Goal: Information Seeking & Learning: Learn about a topic

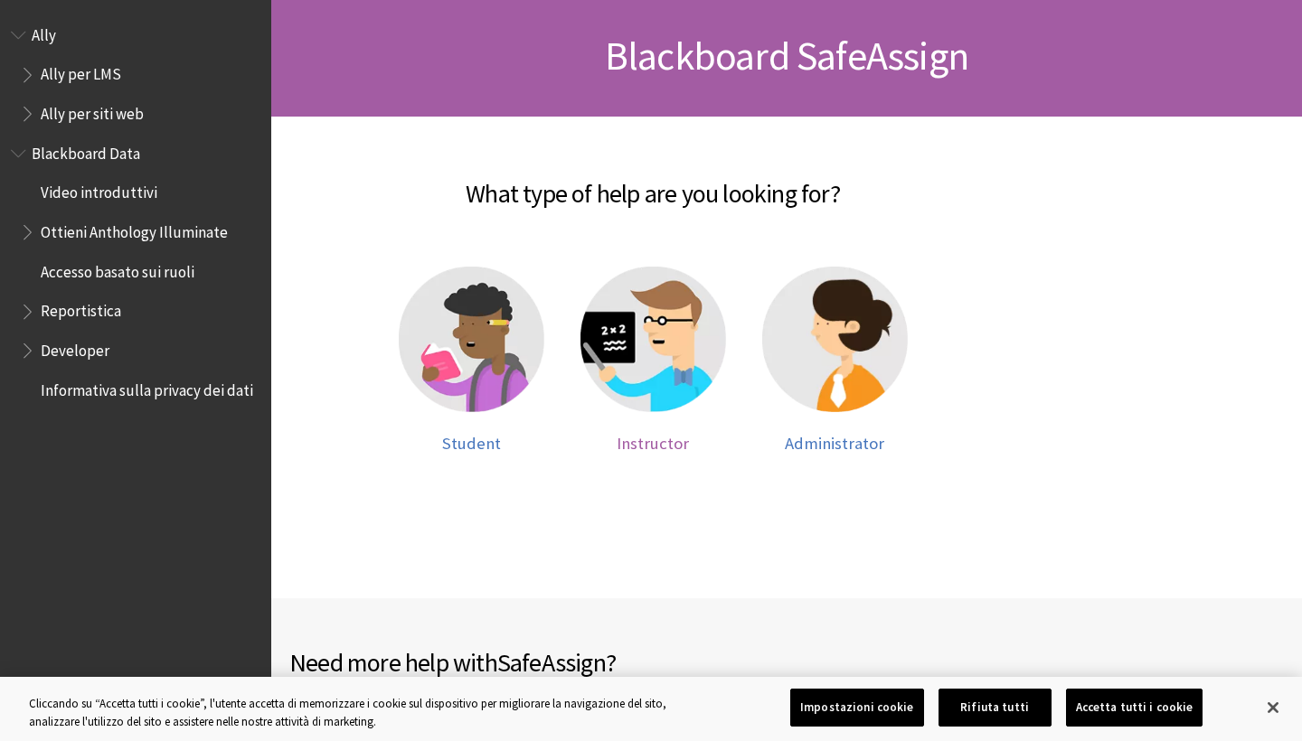
scroll to position [263, 0]
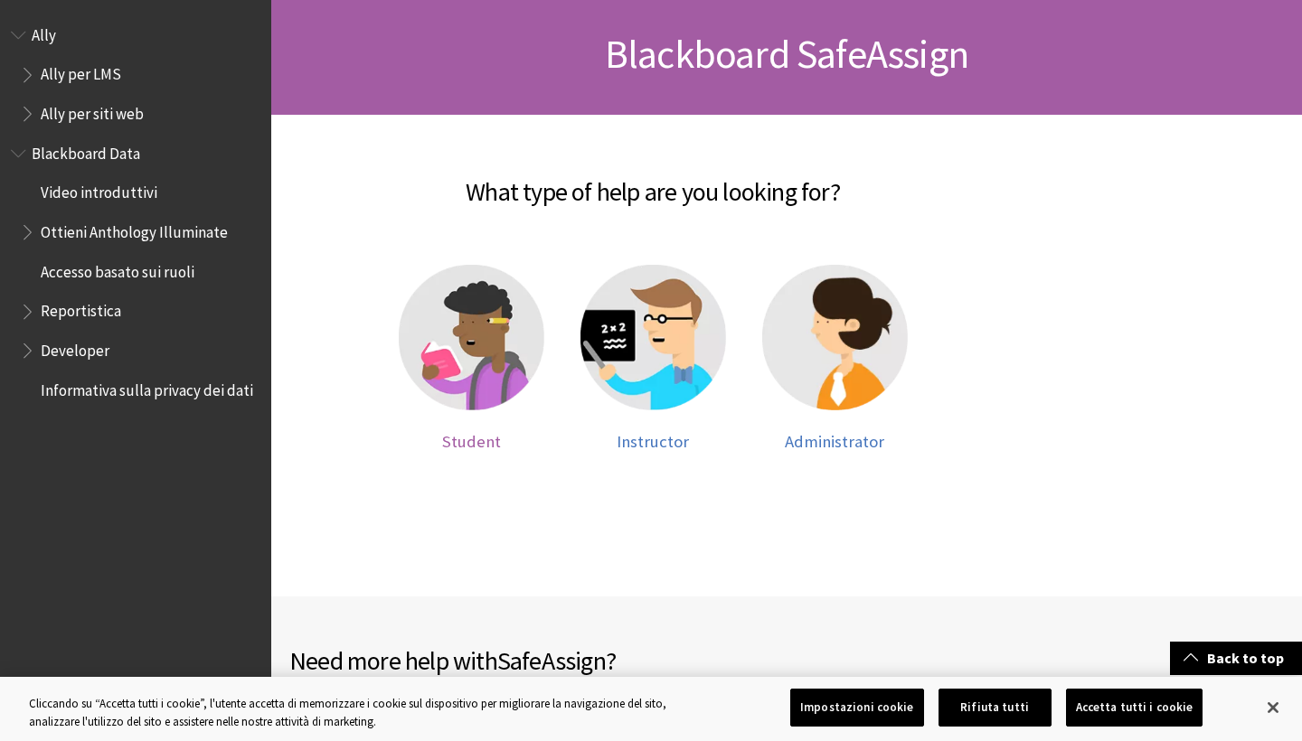
click at [467, 379] on img at bounding box center [472, 338] width 146 height 146
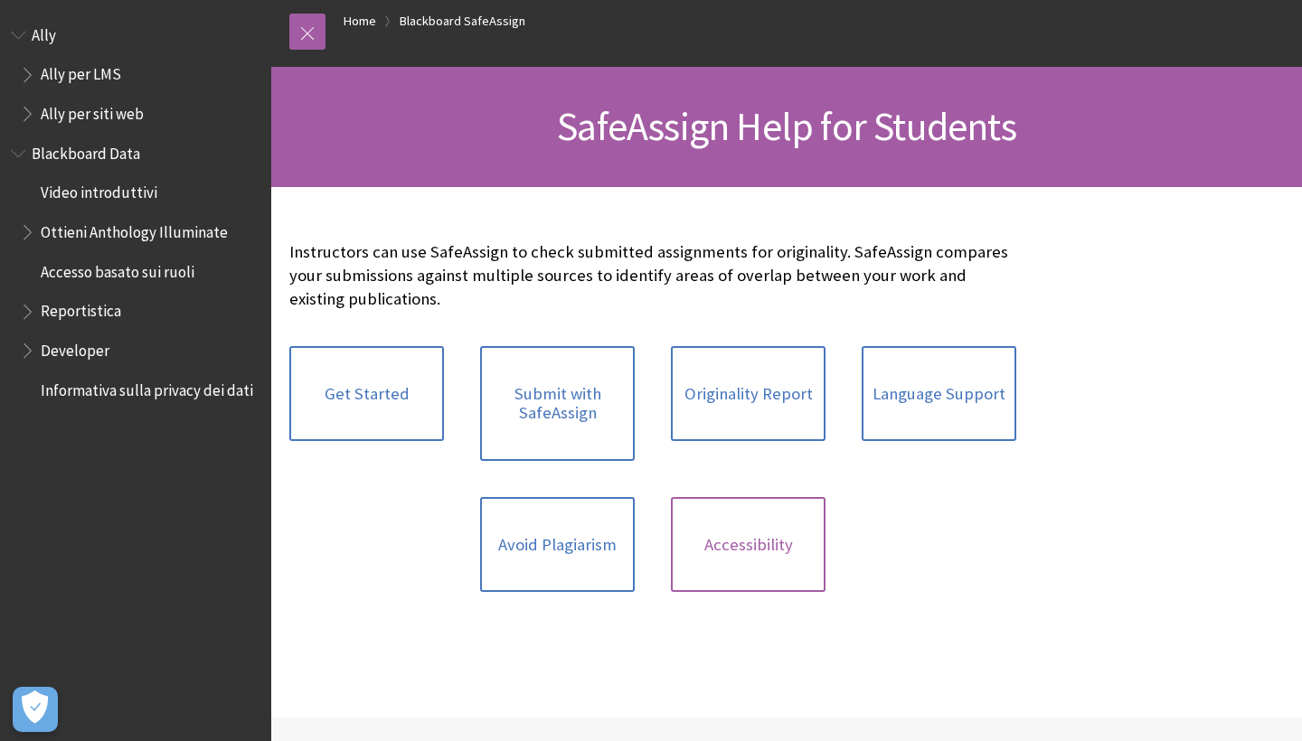
scroll to position [185, 0]
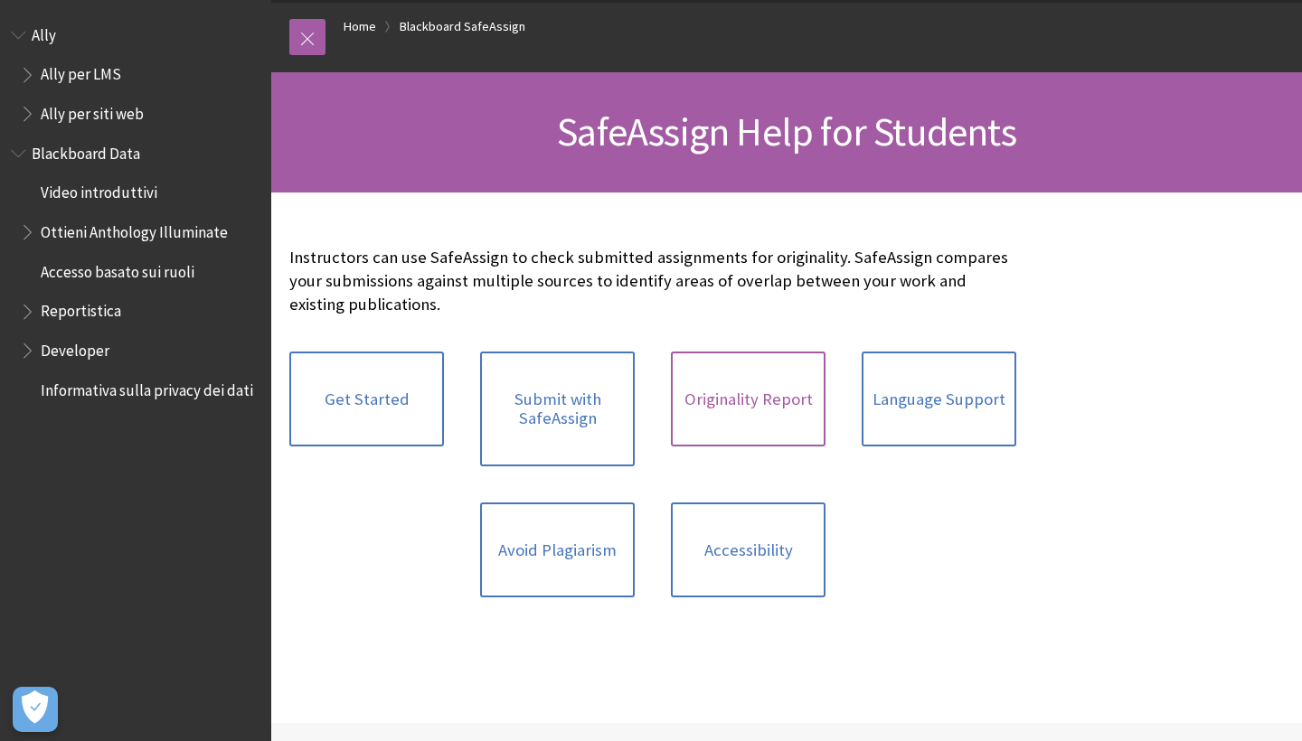
click at [730, 421] on link "Originality Report" at bounding box center [748, 400] width 155 height 96
click at [782, 558] on link "Accessibility" at bounding box center [748, 551] width 155 height 96
click at [352, 386] on link "Get Started" at bounding box center [366, 400] width 155 height 96
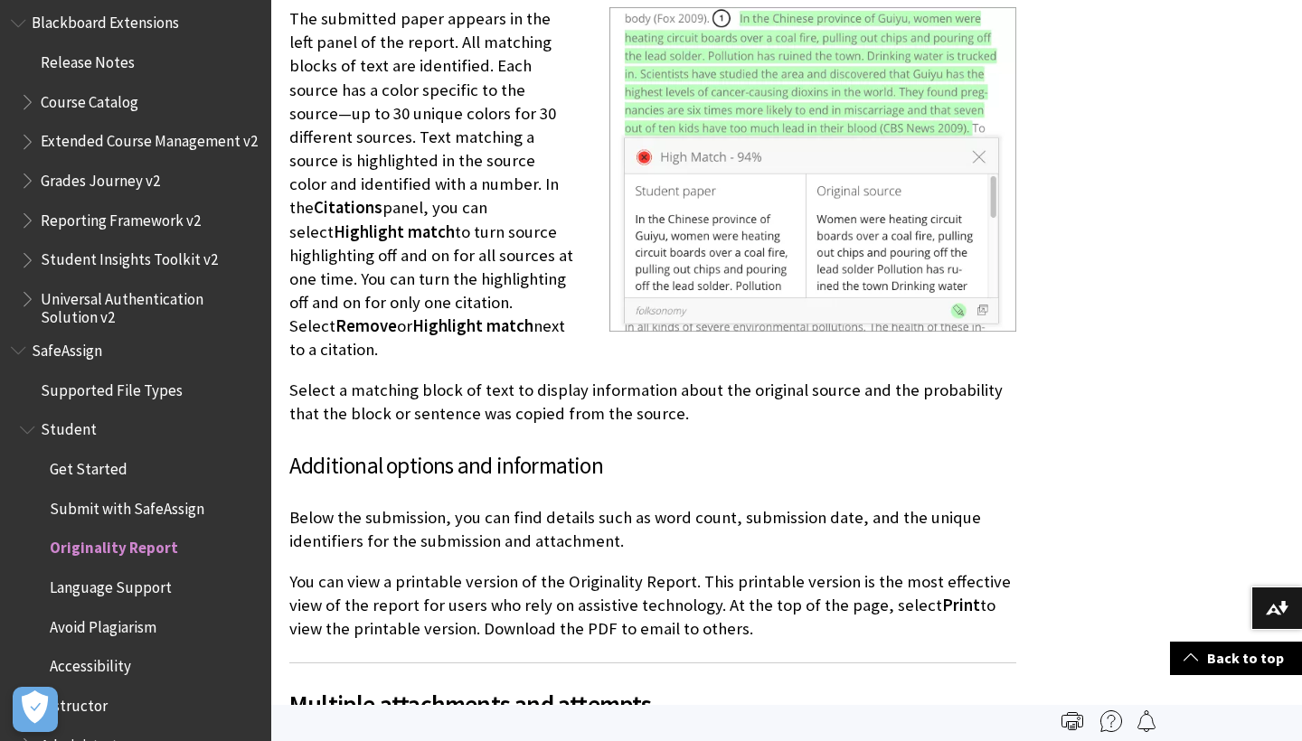
scroll to position [4486, 0]
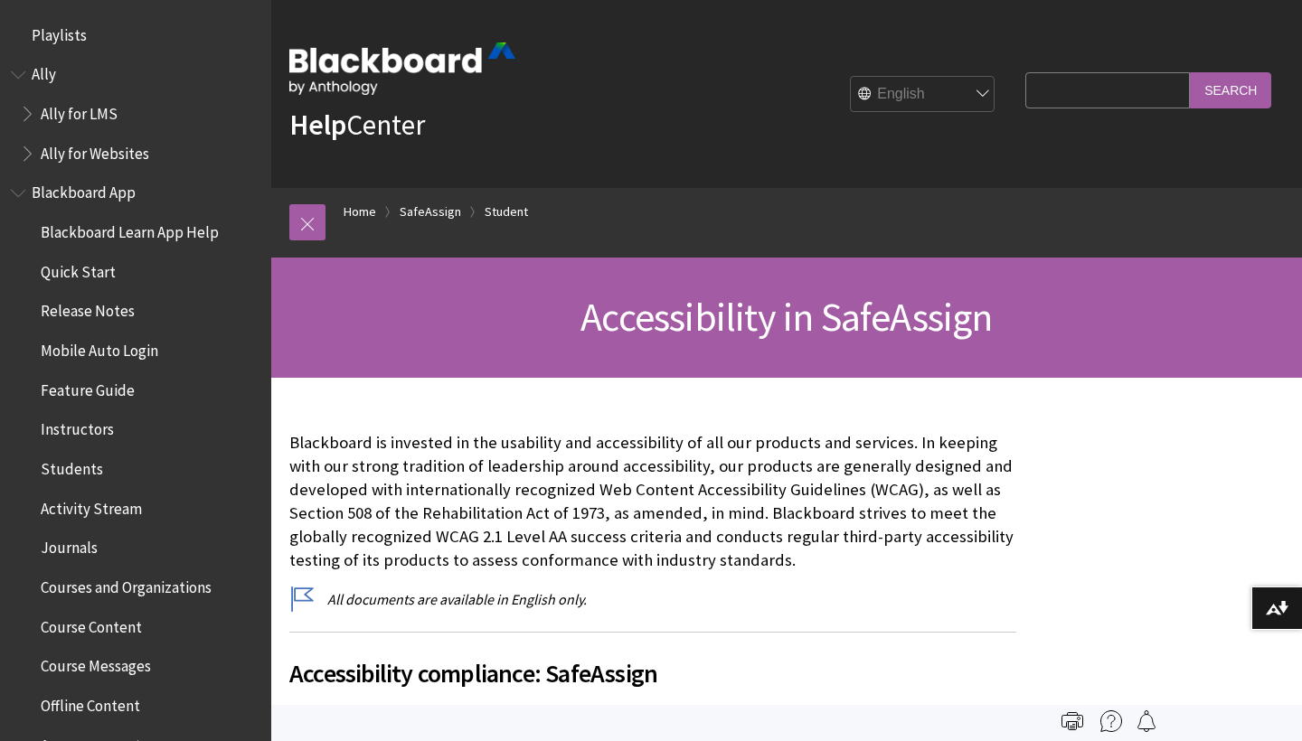
scroll to position [1958, 0]
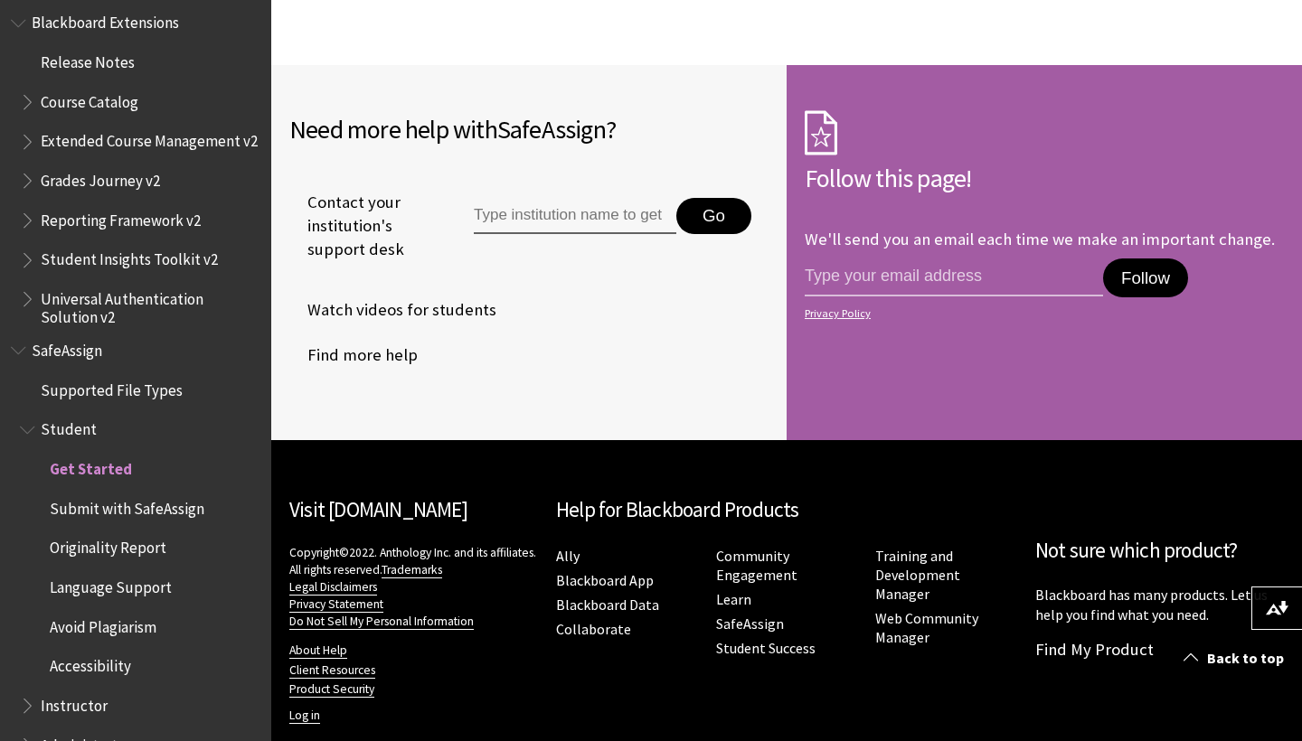
scroll to position [1789, 0]
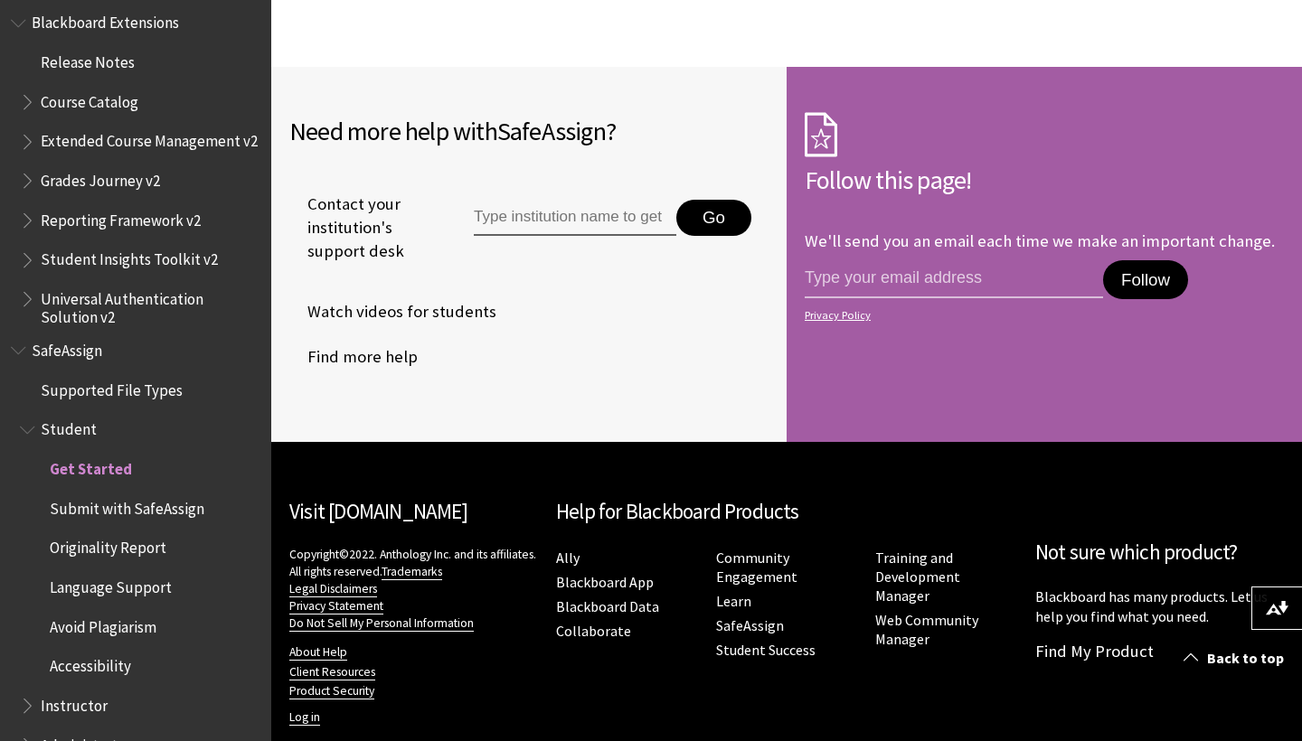
click at [130, 375] on span "Supported File Types" at bounding box center [112, 387] width 142 height 24
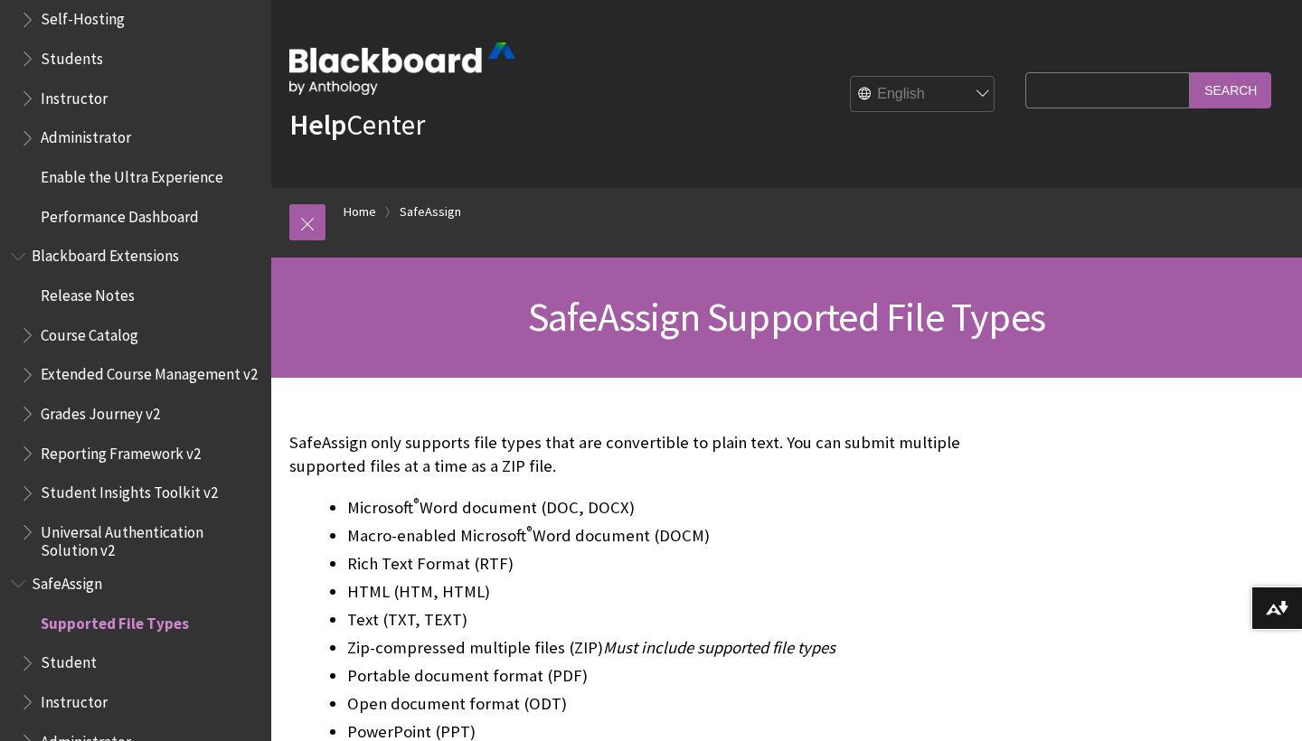
select select "/it/SafeAssign/SupportedFileTypes"
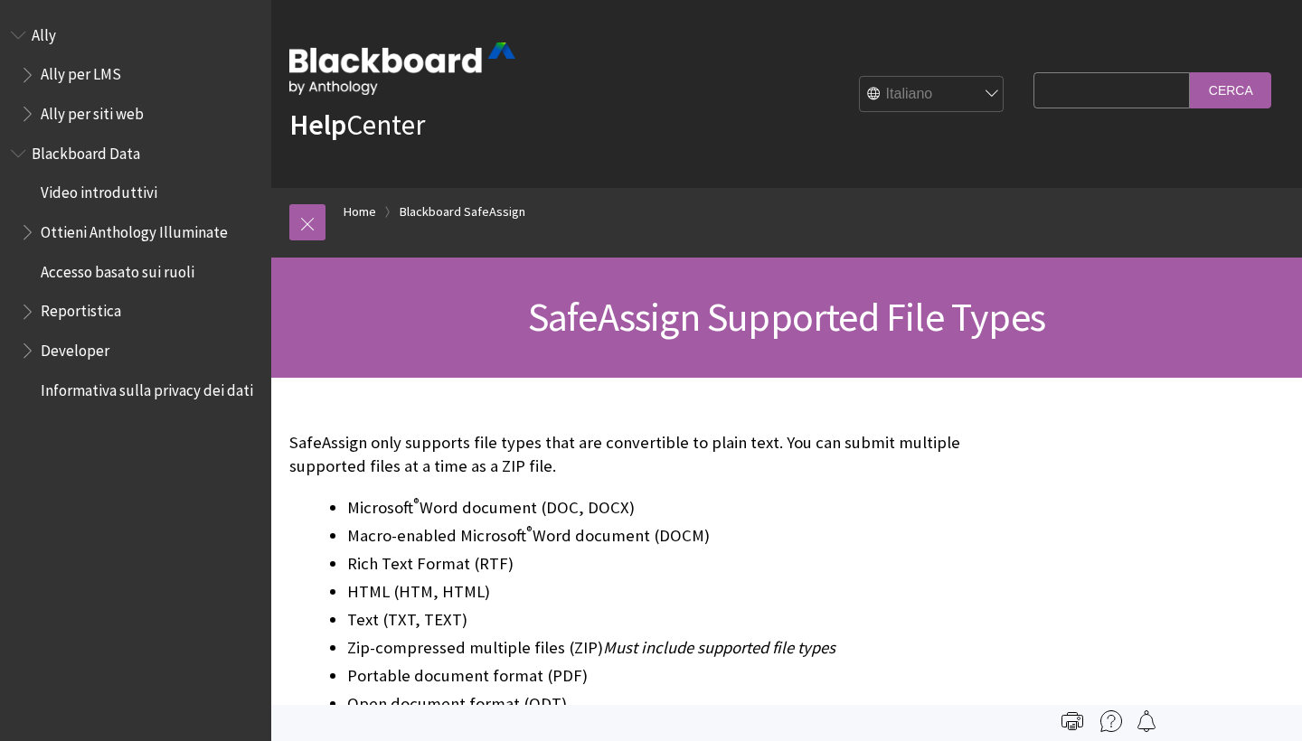
click at [82, 308] on span "Reportistica" at bounding box center [81, 309] width 80 height 24
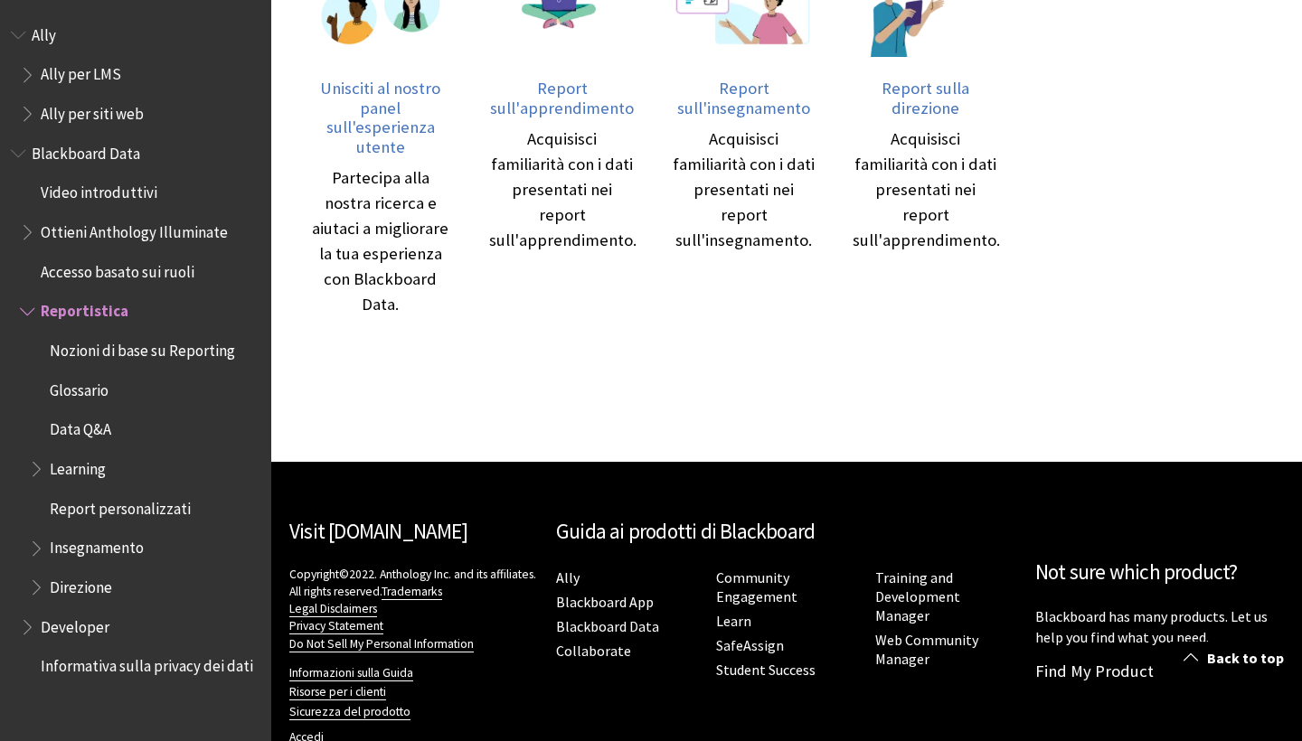
scroll to position [1378, 0]
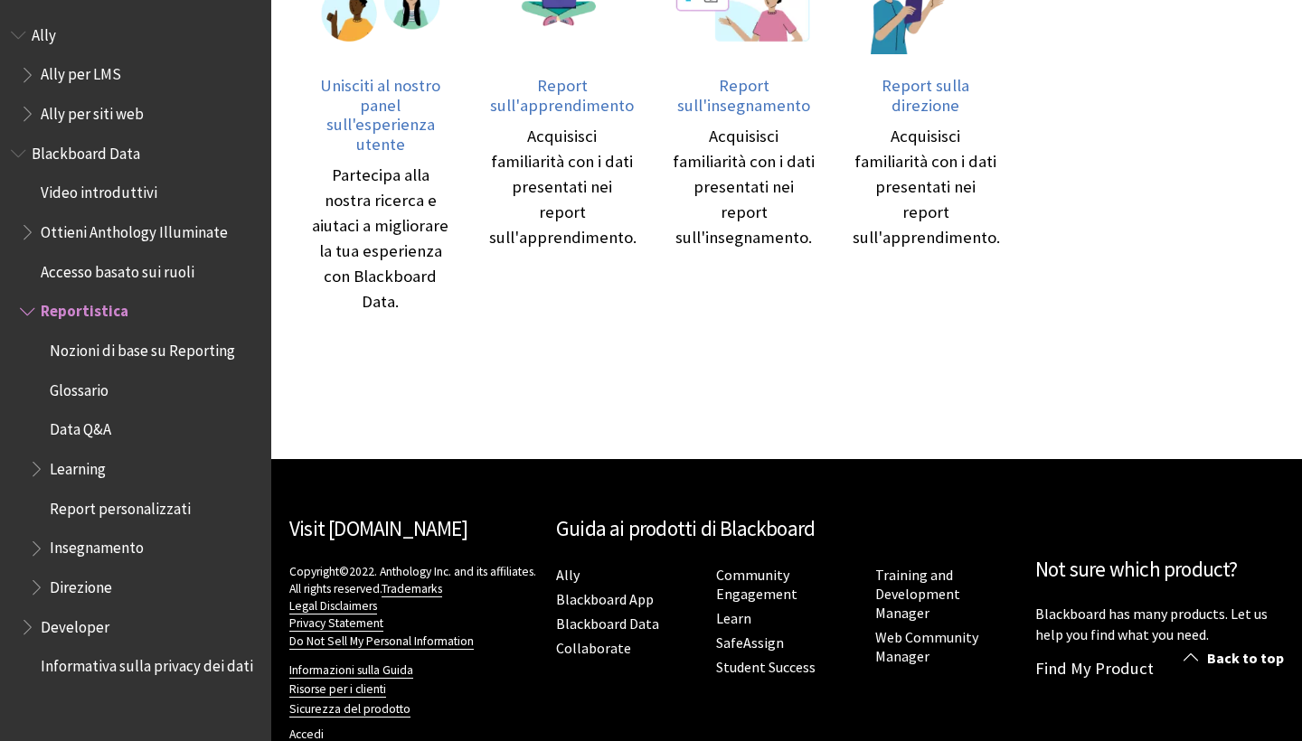
click at [103, 543] on span "Insegnamento" at bounding box center [97, 545] width 94 height 24
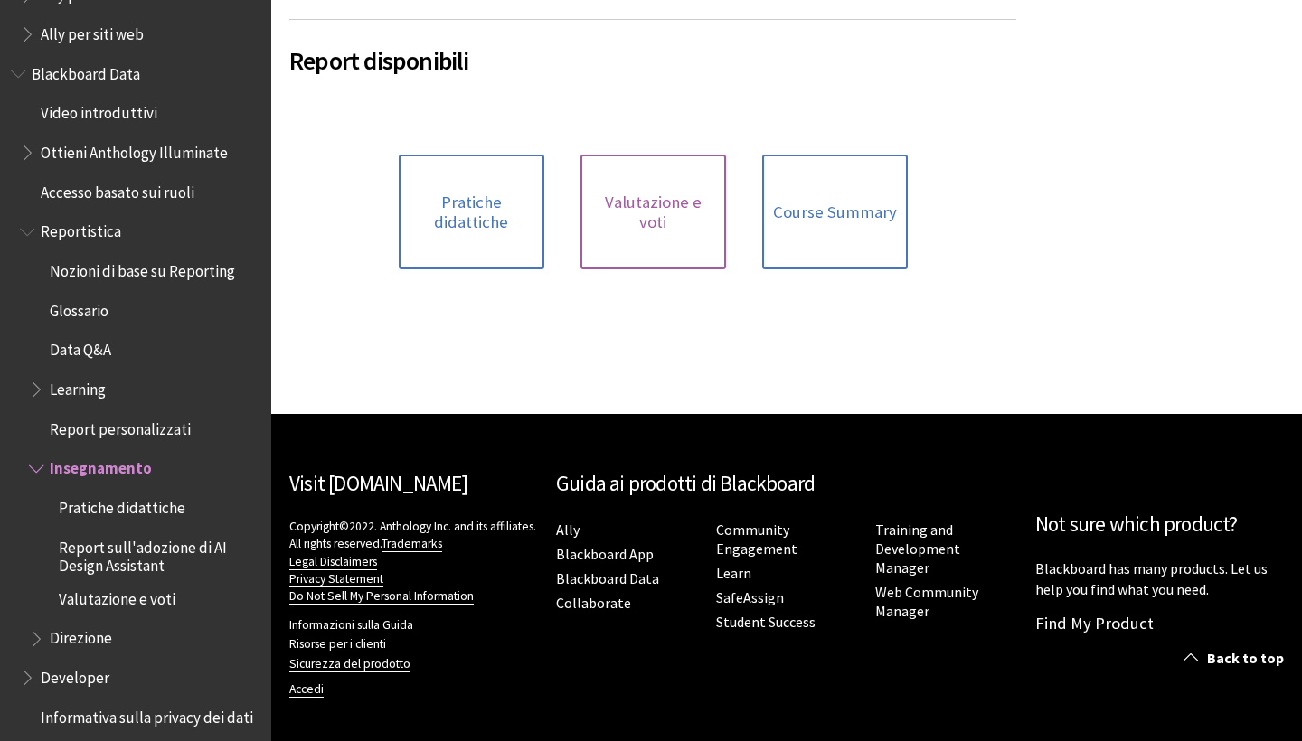
scroll to position [480, 0]
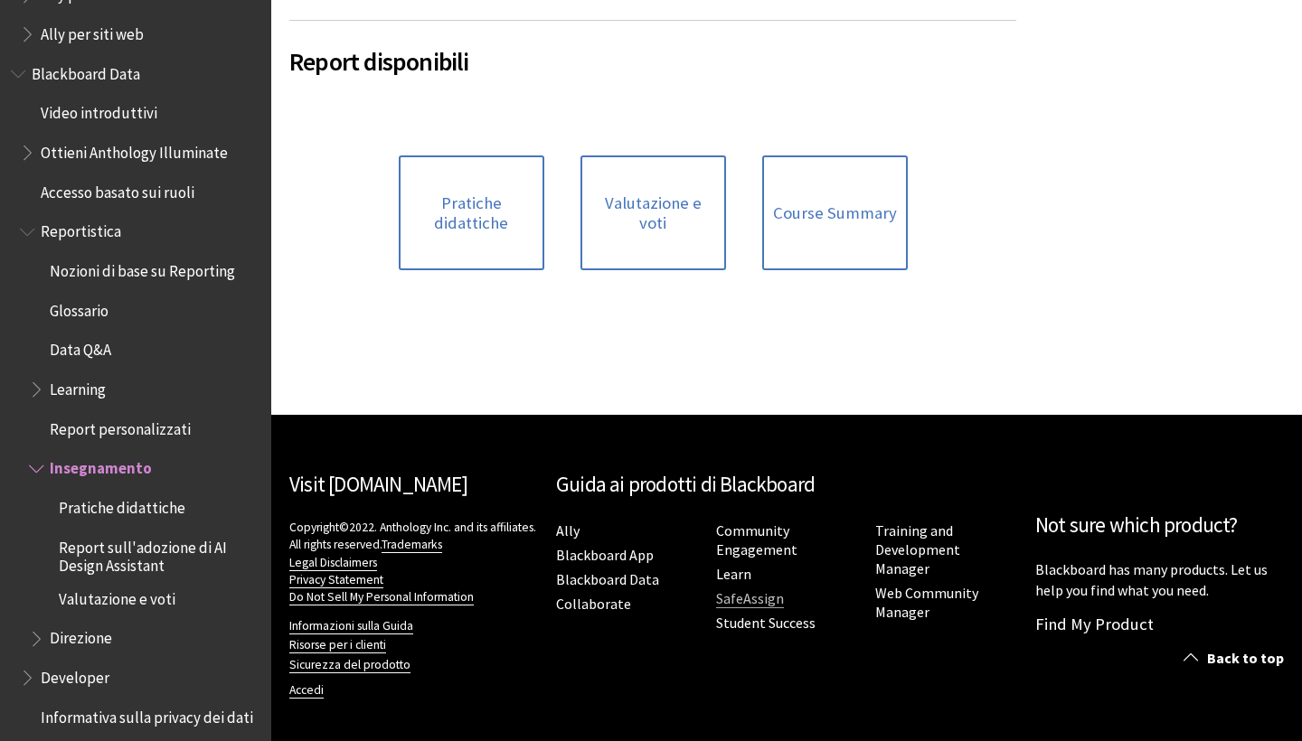
click at [741, 598] on link "SafeAssign" at bounding box center [750, 598] width 68 height 19
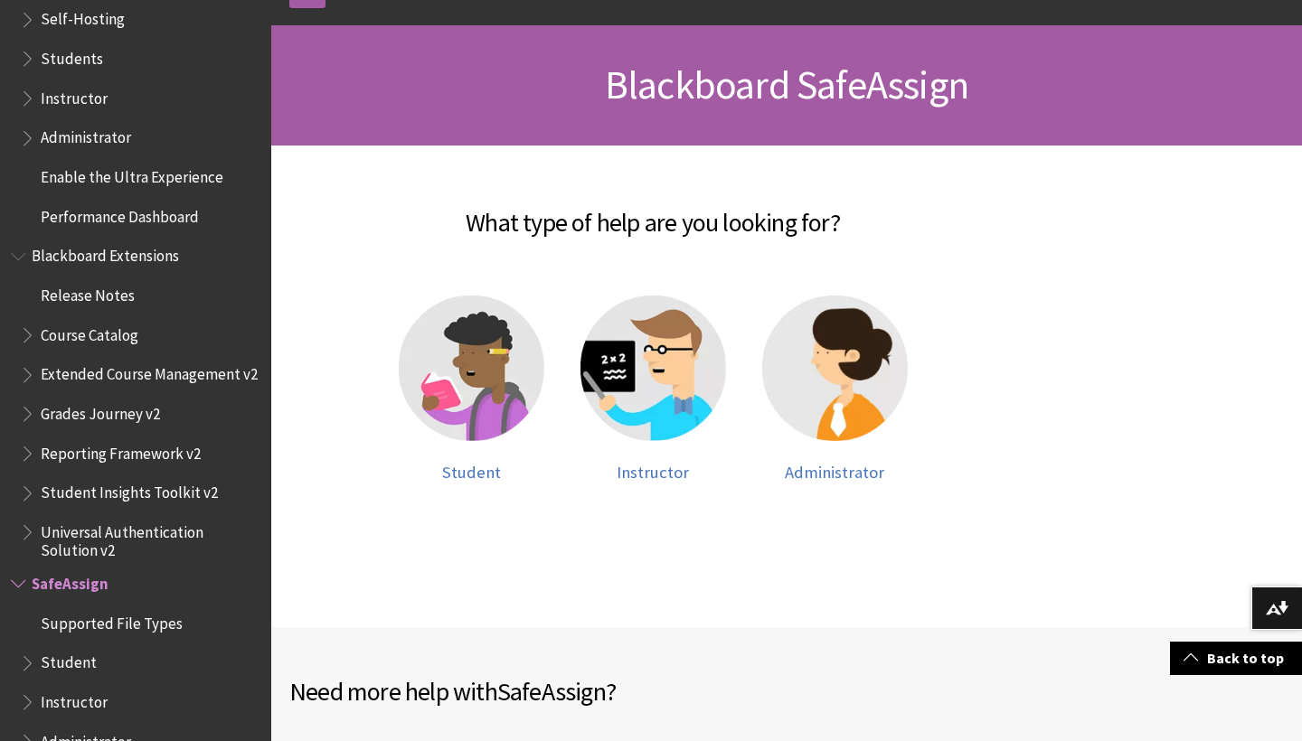
scroll to position [227, 0]
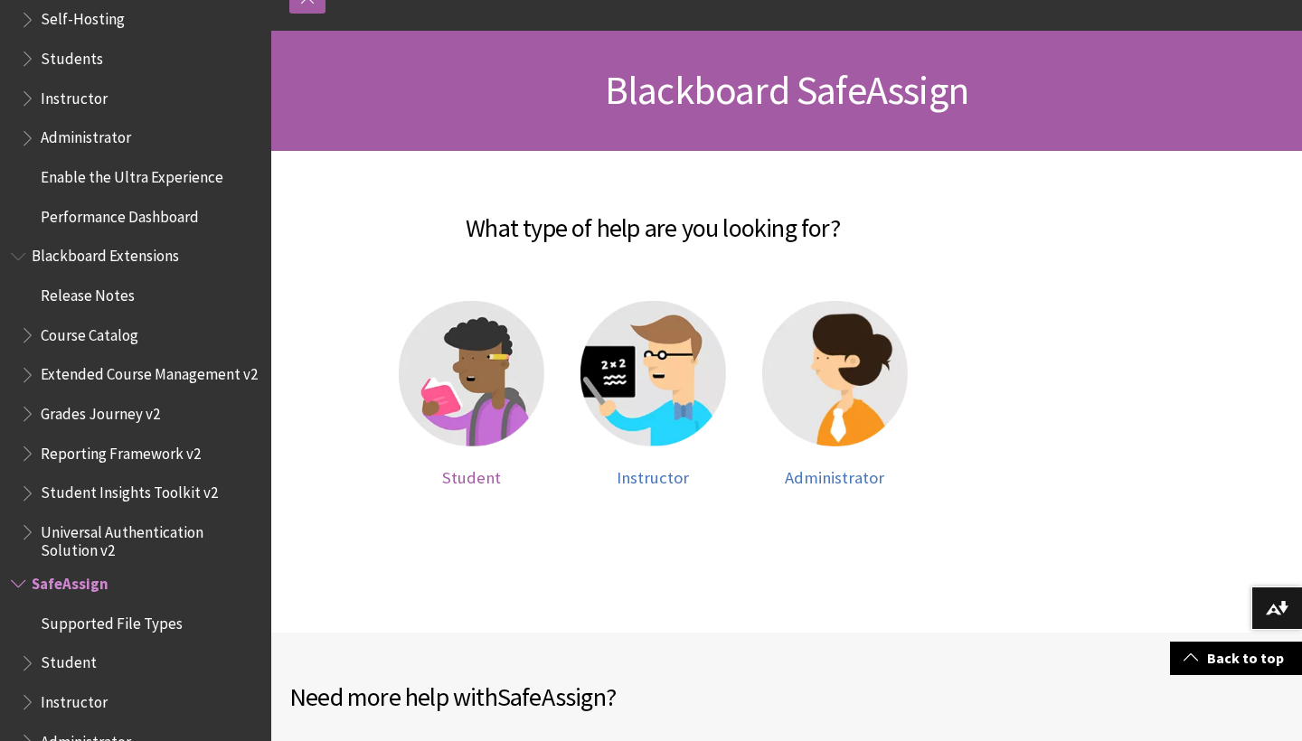
click at [474, 377] on img at bounding box center [472, 374] width 146 height 146
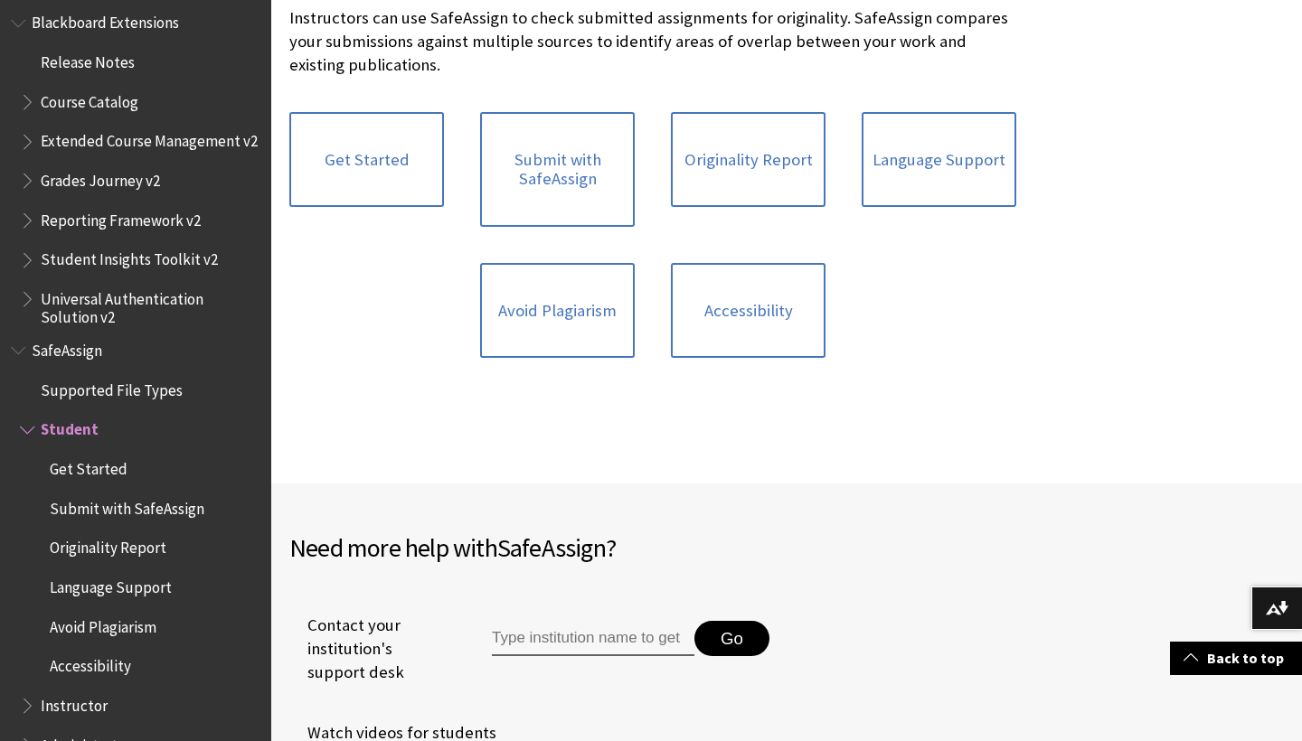
scroll to position [431, 0]
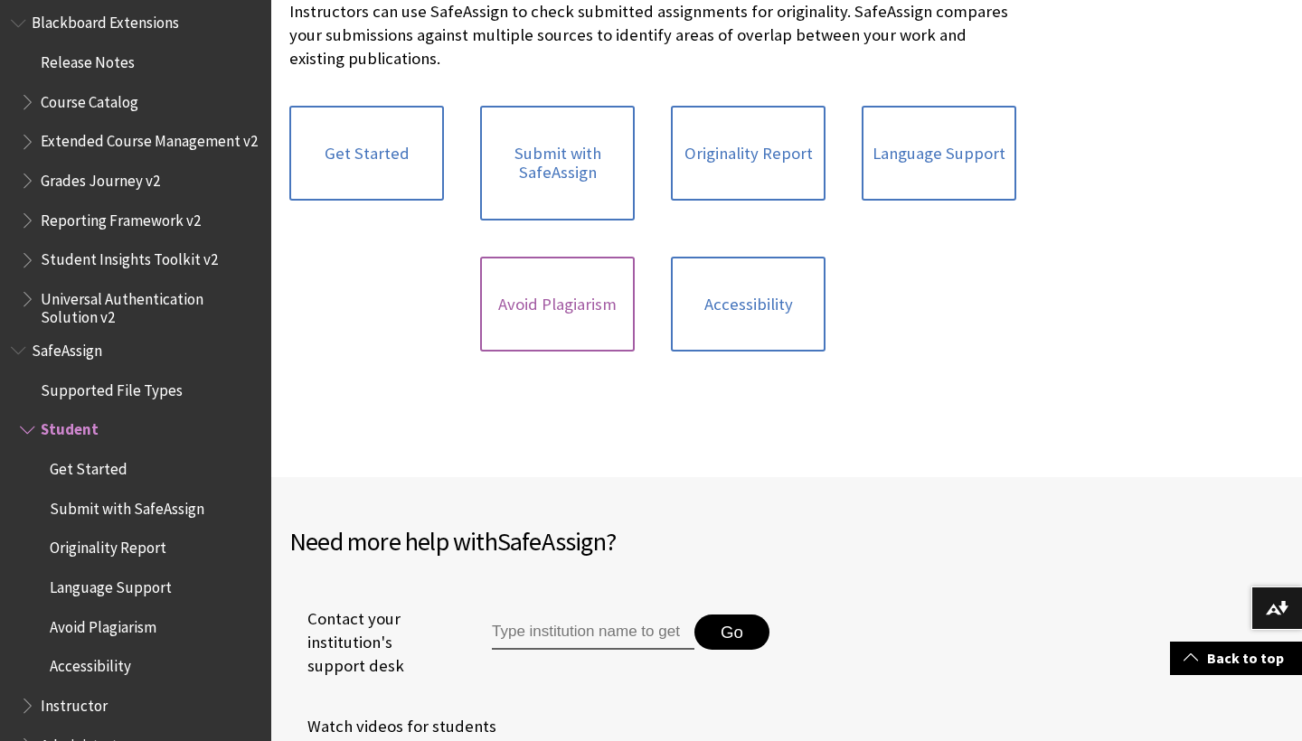
click at [545, 283] on link "Avoid Plagiarism" at bounding box center [557, 305] width 155 height 96
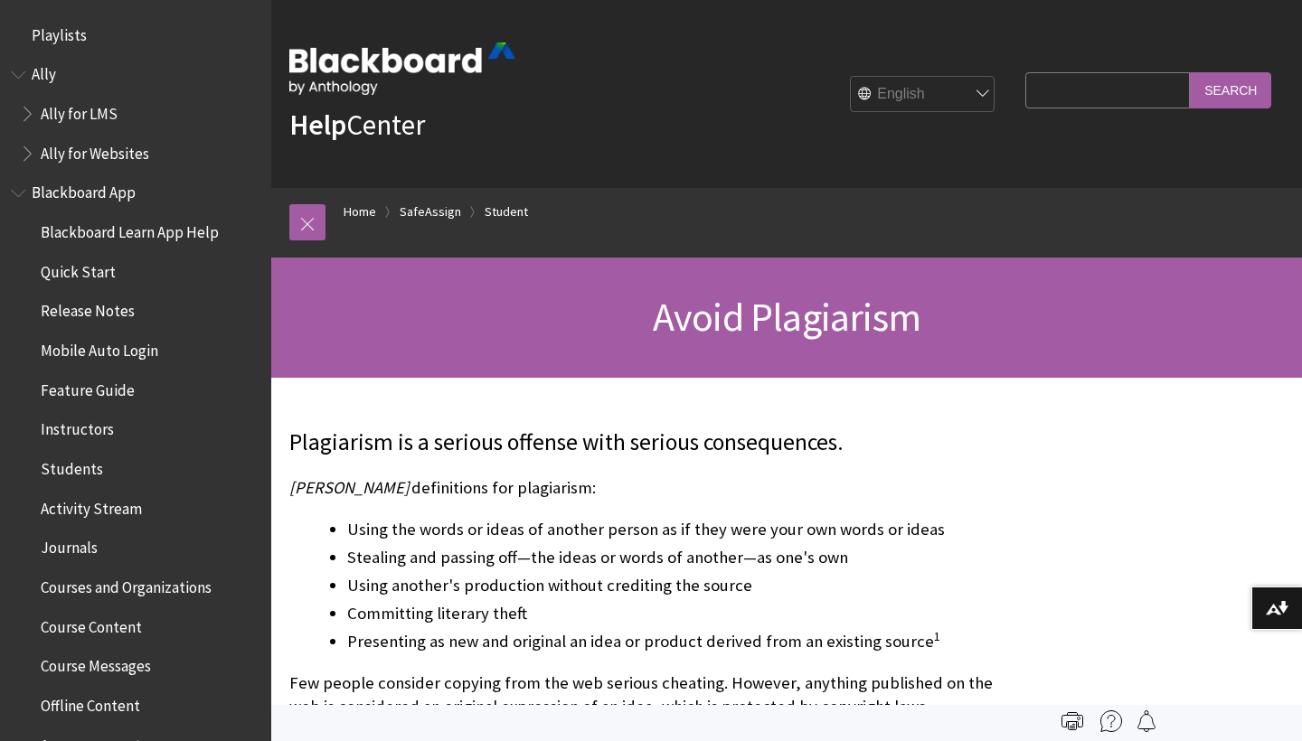
scroll to position [1958, 0]
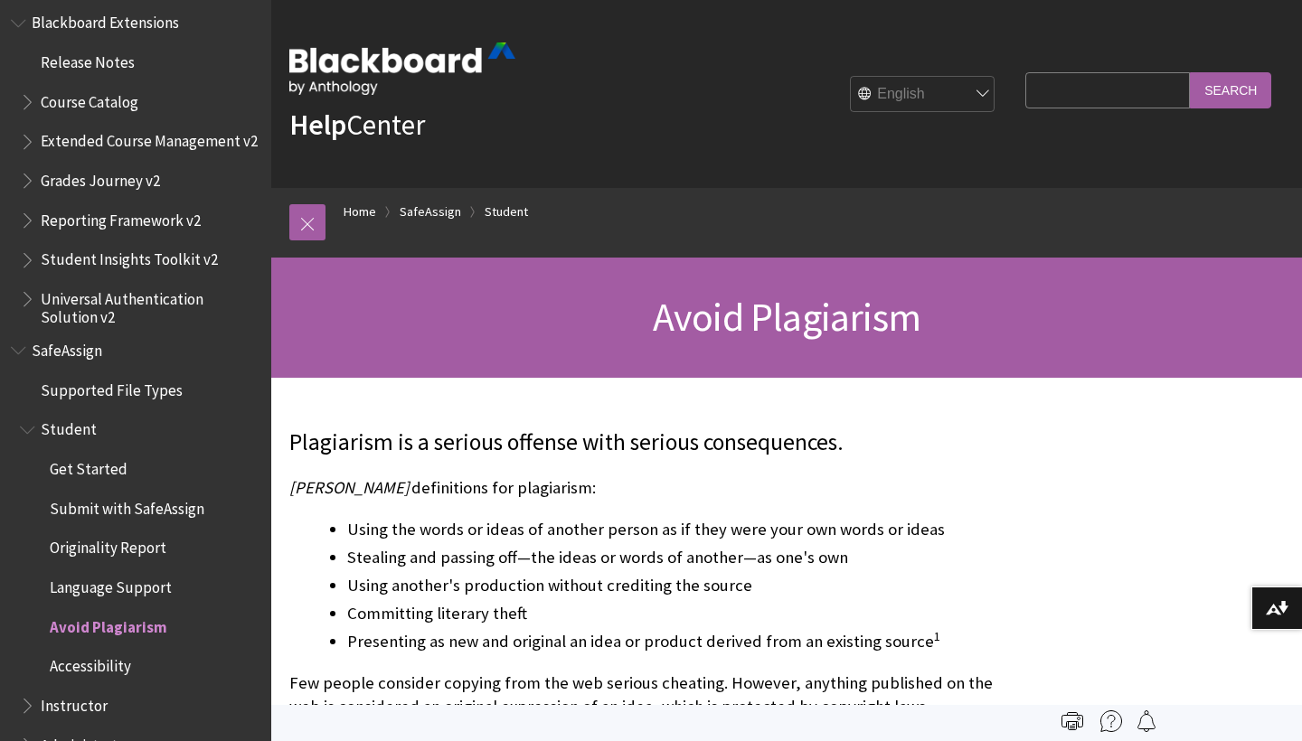
select select "/it/SafeAssign/Student/Avoid_Plagiarism"
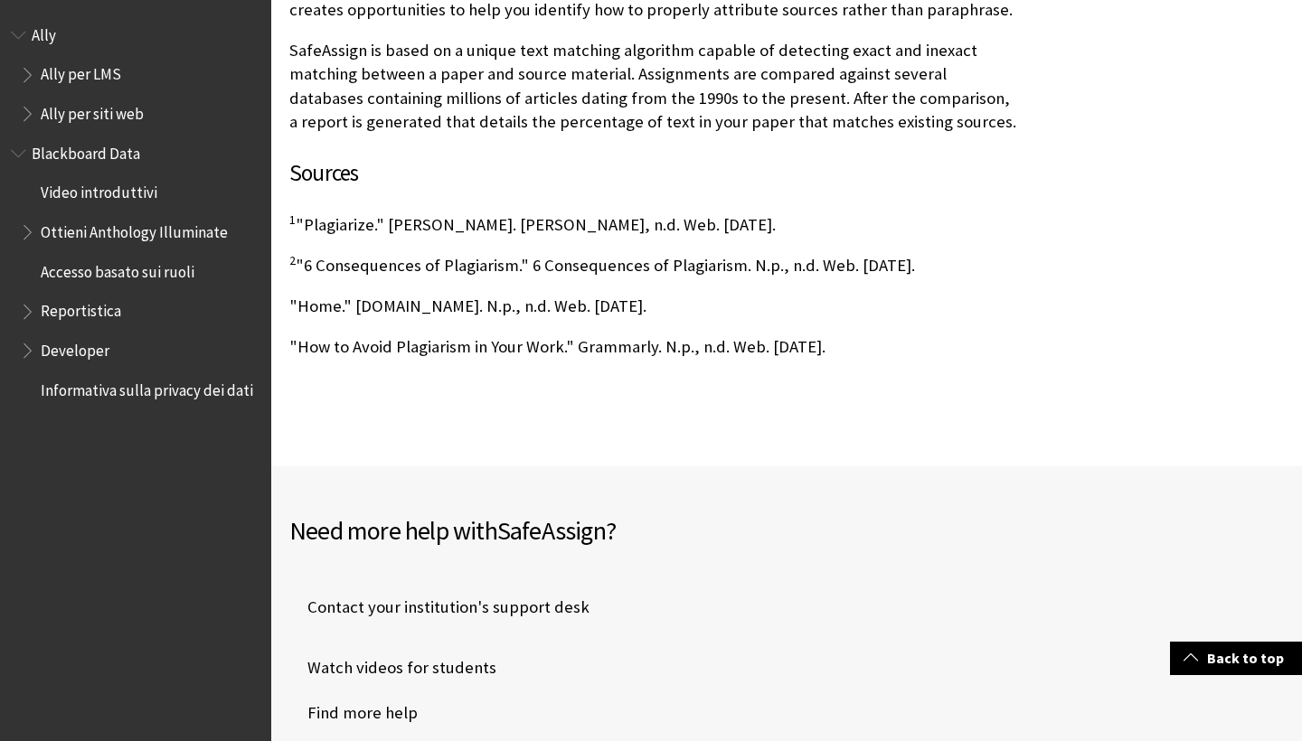
scroll to position [1480, 0]
